Goal: Task Accomplishment & Management: Use online tool/utility

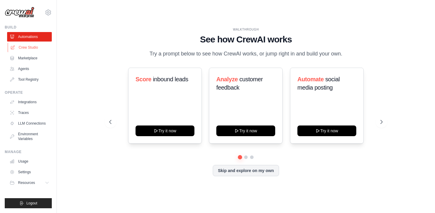
click at [41, 45] on link "Crew Studio" at bounding box center [30, 47] width 45 height 9
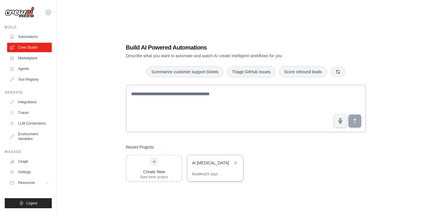
click at [222, 164] on div "AI [MEDICAL_DATA]" at bounding box center [212, 163] width 41 height 6
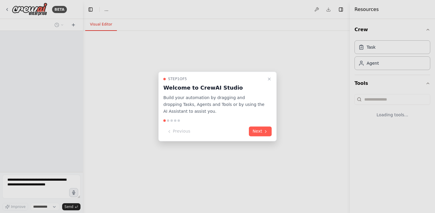
select select "****"
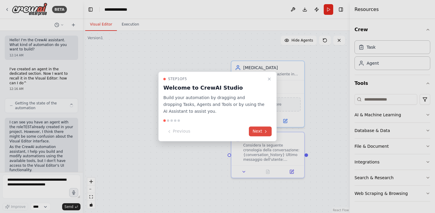
scroll to position [273, 0]
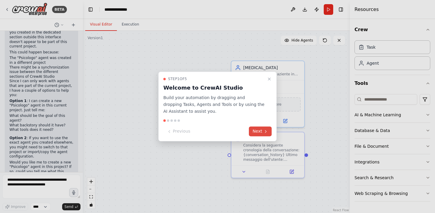
click at [258, 133] on button "Next" at bounding box center [260, 131] width 23 height 10
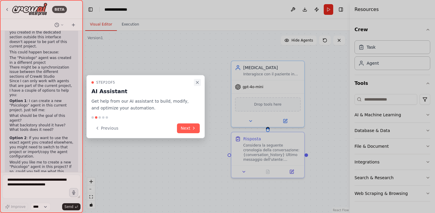
click at [196, 82] on icon "Close walkthrough" at bounding box center [197, 82] width 5 height 5
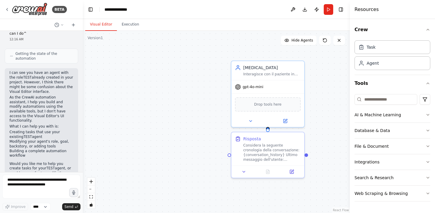
scroll to position [0, 0]
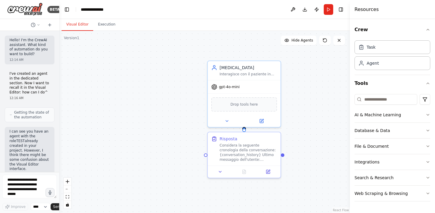
drag, startPoint x: 81, startPoint y: 56, endPoint x: 52, endPoint y: 58, distance: 30.0
click at [52, 58] on div "BETA Hello! I'm the CrewAI assistant. What kind of automation do you want to bu…" at bounding box center [29, 106] width 59 height 213
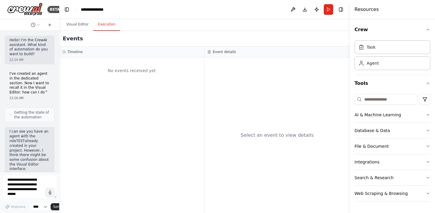
click at [99, 28] on button "Execution" at bounding box center [106, 24] width 27 height 12
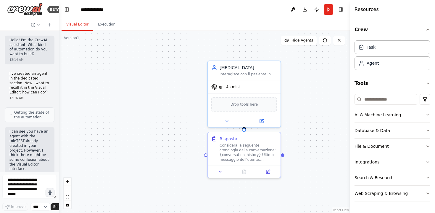
click at [75, 26] on button "Visual Editor" at bounding box center [78, 24] width 32 height 12
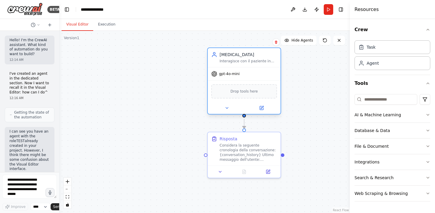
drag, startPoint x: 245, startPoint y: 68, endPoint x: 242, endPoint y: 59, distance: 10.1
click at [242, 59] on div "Psychologist Interagisce con il paziente in maniera estremamente concisa, per l…" at bounding box center [248, 58] width 57 height 12
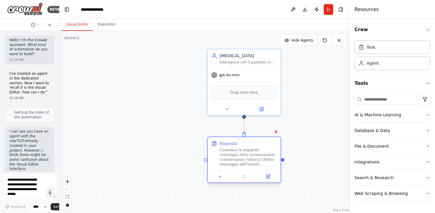
drag, startPoint x: 240, startPoint y: 137, endPoint x: 240, endPoint y: 141, distance: 4.1
click at [240, 141] on div "Risposta" at bounding box center [248, 143] width 57 height 6
click at [131, 93] on div ".deletable-edge-delete-btn { width: 20px; height: 20px; border: 0px solid #ffff…" at bounding box center [204, 122] width 291 height 182
click at [226, 109] on icon at bounding box center [227, 107] width 5 height 5
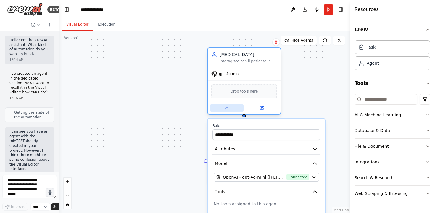
click at [226, 109] on icon at bounding box center [227, 107] width 5 height 5
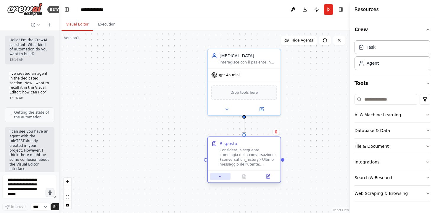
click at [222, 174] on icon at bounding box center [220, 176] width 5 height 5
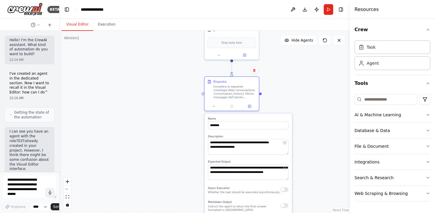
drag, startPoint x: 182, startPoint y: 180, endPoint x: 175, endPoint y: 110, distance: 70.8
click at [175, 110] on div ".deletable-edge-delete-btn { width: 20px; height: 20px; border: 0px solid #ffff…" at bounding box center [204, 122] width 291 height 182
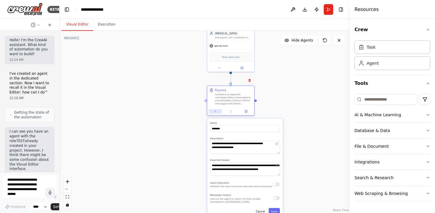
click at [215, 113] on button at bounding box center [215, 111] width 13 height 5
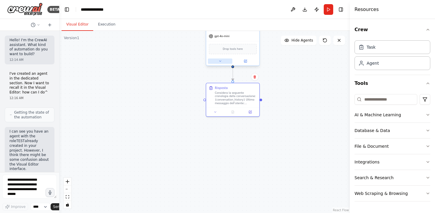
click at [216, 62] on button at bounding box center [220, 60] width 24 height 5
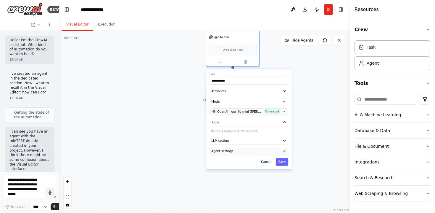
click at [283, 151] on icon "button" at bounding box center [284, 151] width 4 height 4
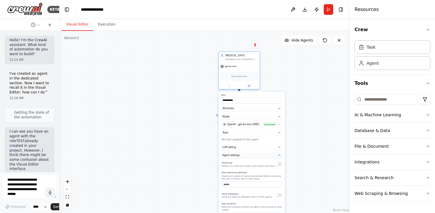
click at [278, 157] on button "Agent settings" at bounding box center [251, 155] width 61 height 6
click at [277, 148] on button "LLM setting" at bounding box center [251, 147] width 61 height 6
click at [279, 147] on icon "button" at bounding box center [279, 146] width 3 height 3
click at [278, 132] on icon "button" at bounding box center [279, 132] width 3 height 3
click at [278, 109] on icon "button" at bounding box center [279, 108] width 3 height 3
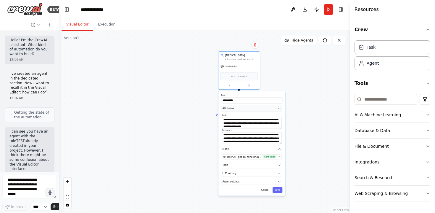
click at [278, 109] on icon "button" at bounding box center [279, 108] width 3 height 3
click at [280, 110] on button "Attributes" at bounding box center [251, 108] width 61 height 6
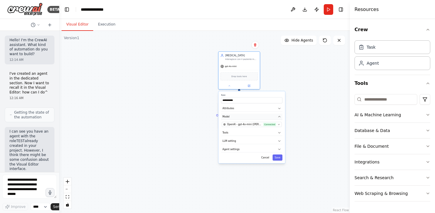
click at [279, 115] on icon "button" at bounding box center [279, 116] width 3 height 3
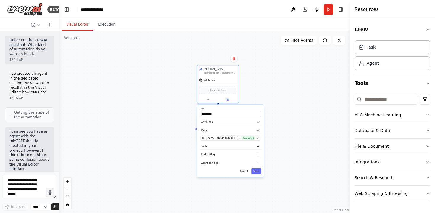
drag, startPoint x: 186, startPoint y: 87, endPoint x: 158, endPoint y: 107, distance: 34.5
click at [158, 107] on div "**********" at bounding box center [204, 122] width 291 height 182
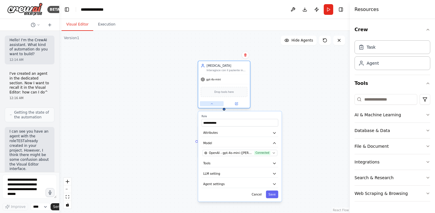
click at [214, 103] on button at bounding box center [212, 103] width 24 height 5
click at [214, 104] on button at bounding box center [212, 103] width 24 height 5
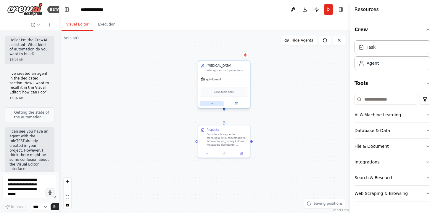
click at [214, 104] on button at bounding box center [212, 103] width 24 height 5
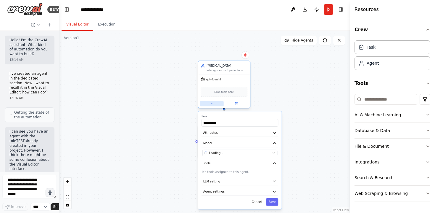
click at [214, 104] on button at bounding box center [212, 103] width 24 height 5
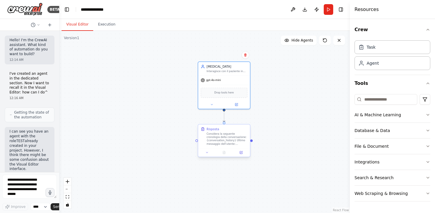
click at [224, 134] on div "Considera la seguente cronologia della conversazione: {conversation_history} Ul…" at bounding box center [227, 139] width 41 height 14
click at [214, 139] on div "Considera la seguente cronologia della conversazione: {conversation_history} Ul…" at bounding box center [227, 139] width 41 height 14
click at [233, 141] on div "Considera la seguente cronologia della conversazione: {conversation_history} Ul…" at bounding box center [227, 139] width 41 height 14
click at [241, 154] on button at bounding box center [241, 152] width 15 height 5
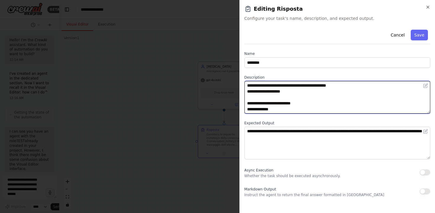
click at [296, 89] on textarea "**********" at bounding box center [338, 97] width 186 height 33
click at [296, 98] on textarea "**********" at bounding box center [338, 97] width 186 height 33
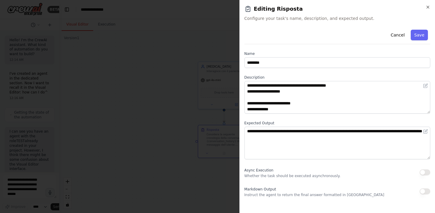
click at [298, 36] on div "Cancel Save" at bounding box center [338, 35] width 186 height 17
click at [427, 5] on icon "button" at bounding box center [428, 7] width 5 height 5
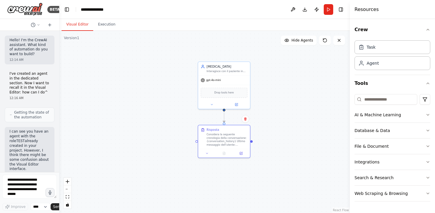
click at [268, 85] on div ".deletable-edge-delete-btn { width: 20px; height: 20px; border: 0px solid #ffff…" at bounding box center [204, 122] width 291 height 182
click at [216, 44] on div ".deletable-edge-delete-btn { width: 20px; height: 20px; border: 0px solid #ffff…" at bounding box center [204, 122] width 291 height 182
click at [213, 172] on div ".deletable-edge-delete-btn { width: 20px; height: 20px; border: 0px solid #ffff…" at bounding box center [204, 122] width 291 height 182
click at [187, 165] on div ".deletable-edge-delete-btn { width: 20px; height: 20px; border: 0px solid #ffff…" at bounding box center [204, 122] width 291 height 182
click at [304, 10] on button "Download" at bounding box center [304, 9] width 9 height 11
